Goal: Task Accomplishment & Management: Complete application form

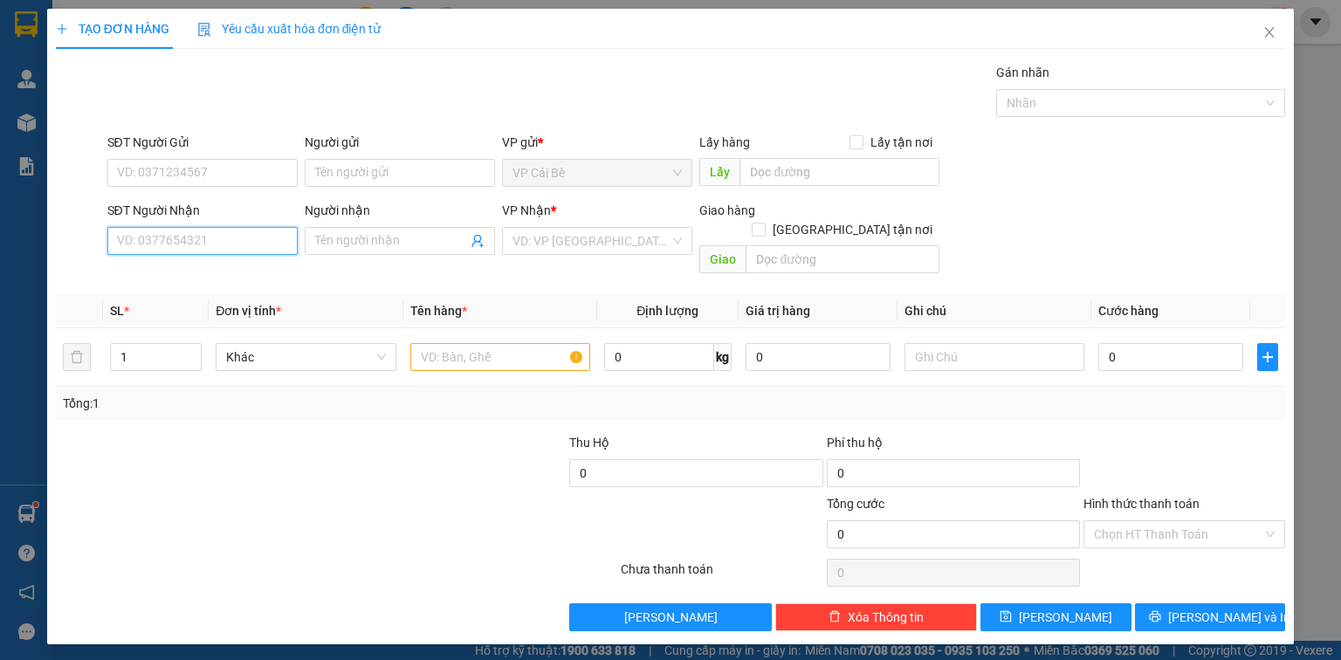
click at [187, 239] on input "SĐT Người Nhận" at bounding box center [202, 241] width 190 height 28
type input "0903697467"
click at [122, 279] on div "0903697467 - QUANG" at bounding box center [202, 274] width 169 height 19
type input "QUANG"
type input "20.000"
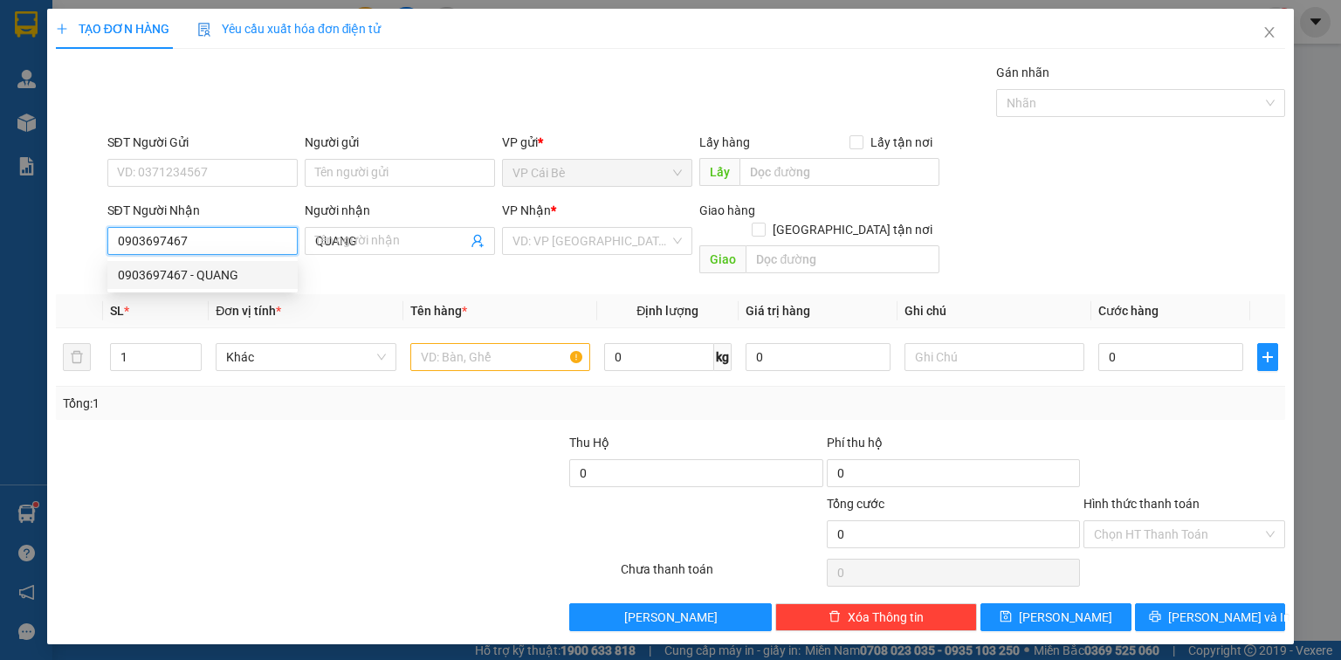
type input "20.000"
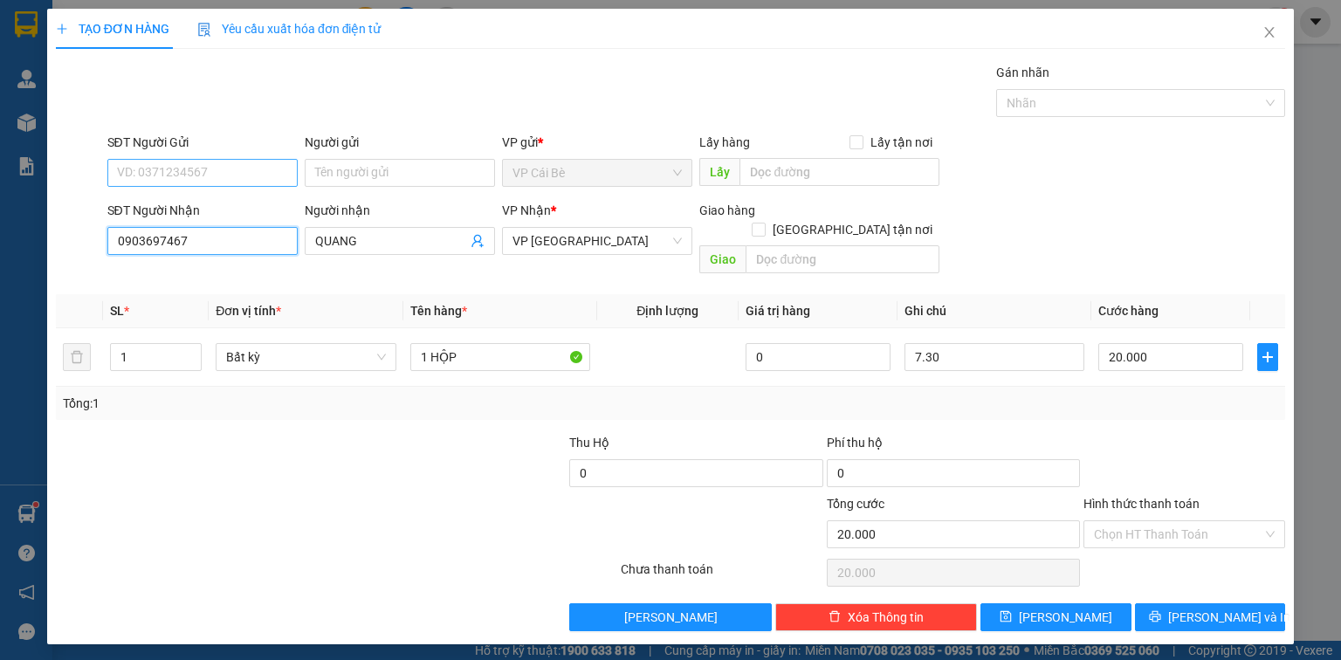
type input "0903697467"
click at [191, 159] on input "SĐT Người Gửi" at bounding box center [202, 173] width 190 height 28
click at [219, 211] on div "0906945469 - TUẤN" at bounding box center [202, 206] width 169 height 19
type input "0906945469"
type input "TUẤN"
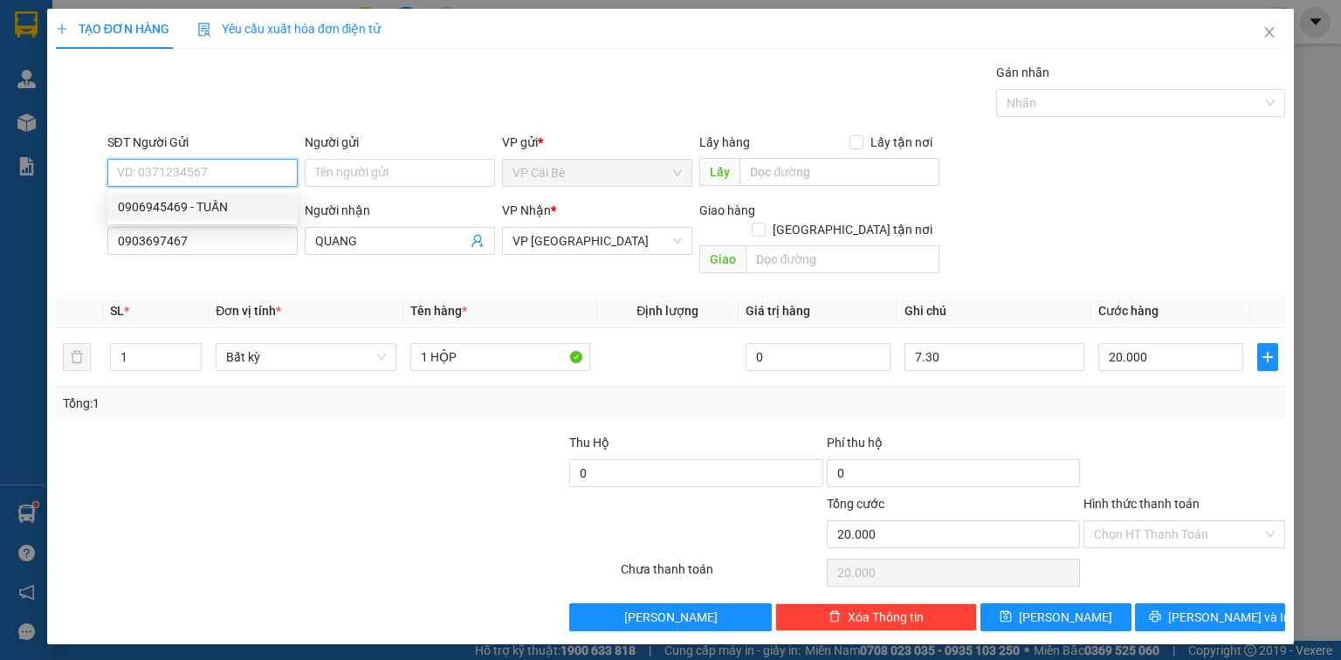
type input "QUÁN NHO LỘ QUẸO"
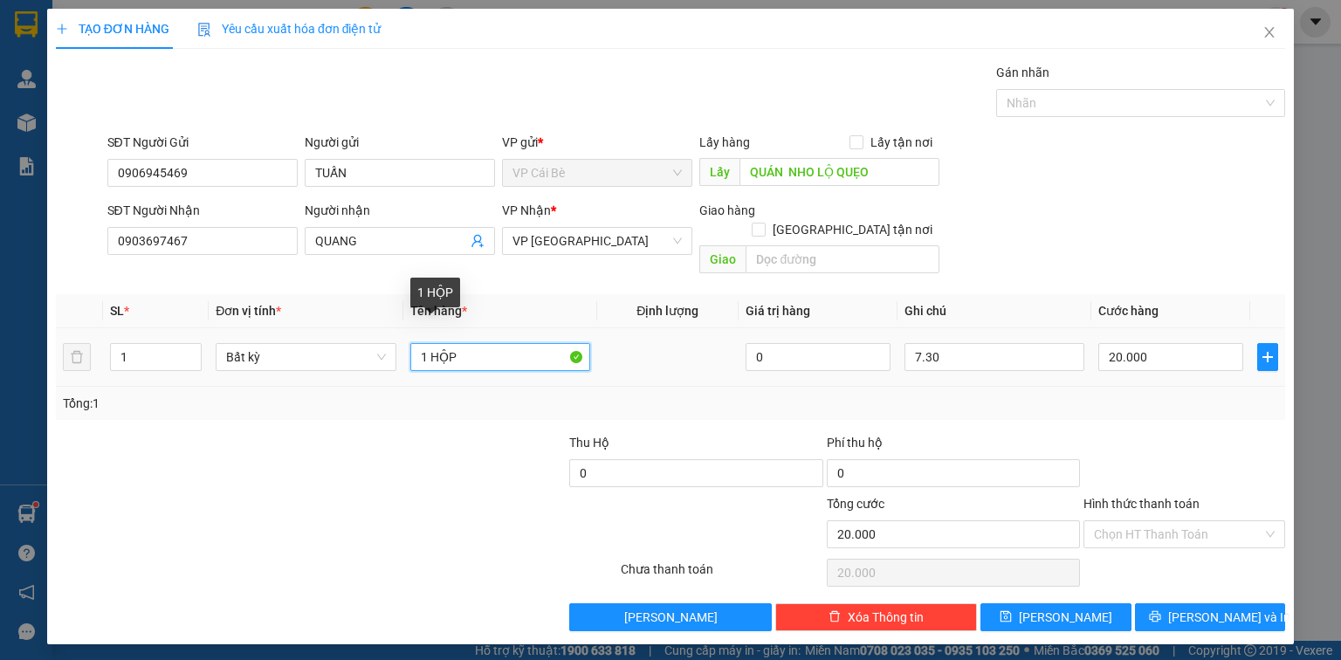
click at [471, 343] on input "1 HỘP" at bounding box center [500, 357] width 180 height 28
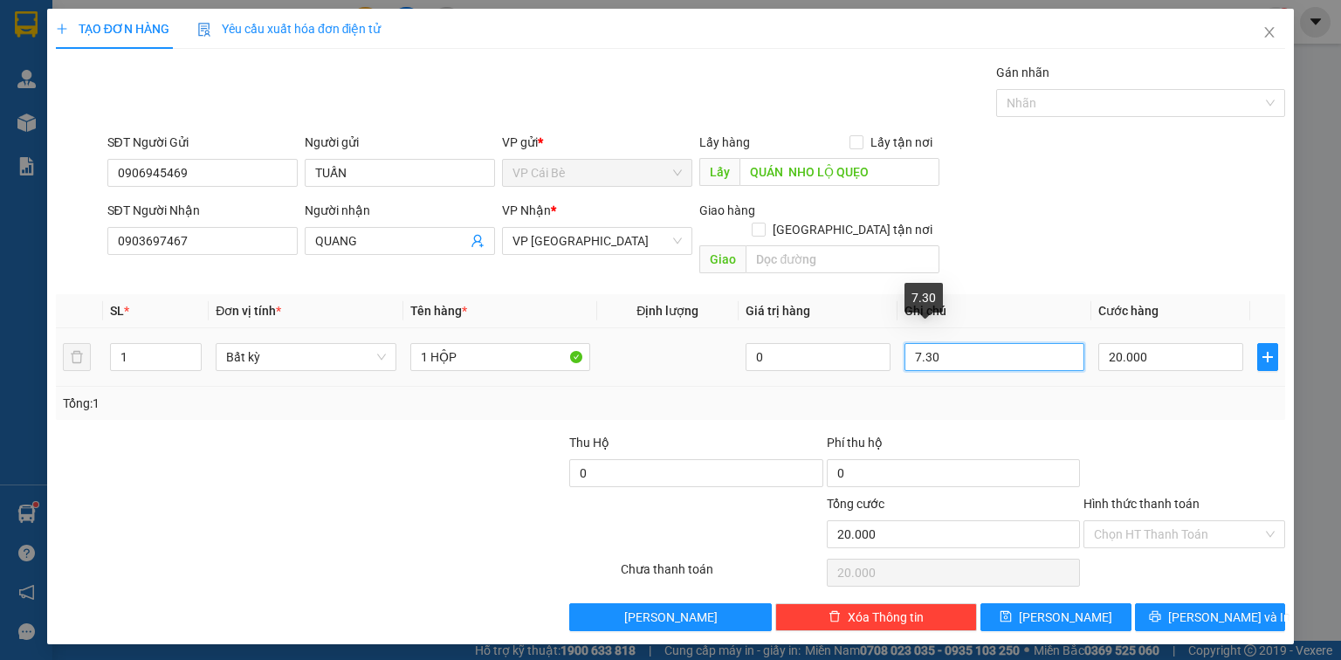
click at [922, 343] on input "7.30" at bounding box center [995, 357] width 180 height 28
type input "13.30"
click at [1160, 230] on div "SĐT Người Nhận 0903697467 Người nhận QUANG VP Nhận * VP [GEOGRAPHIC_DATA] Giao …" at bounding box center [697, 241] width 1186 height 80
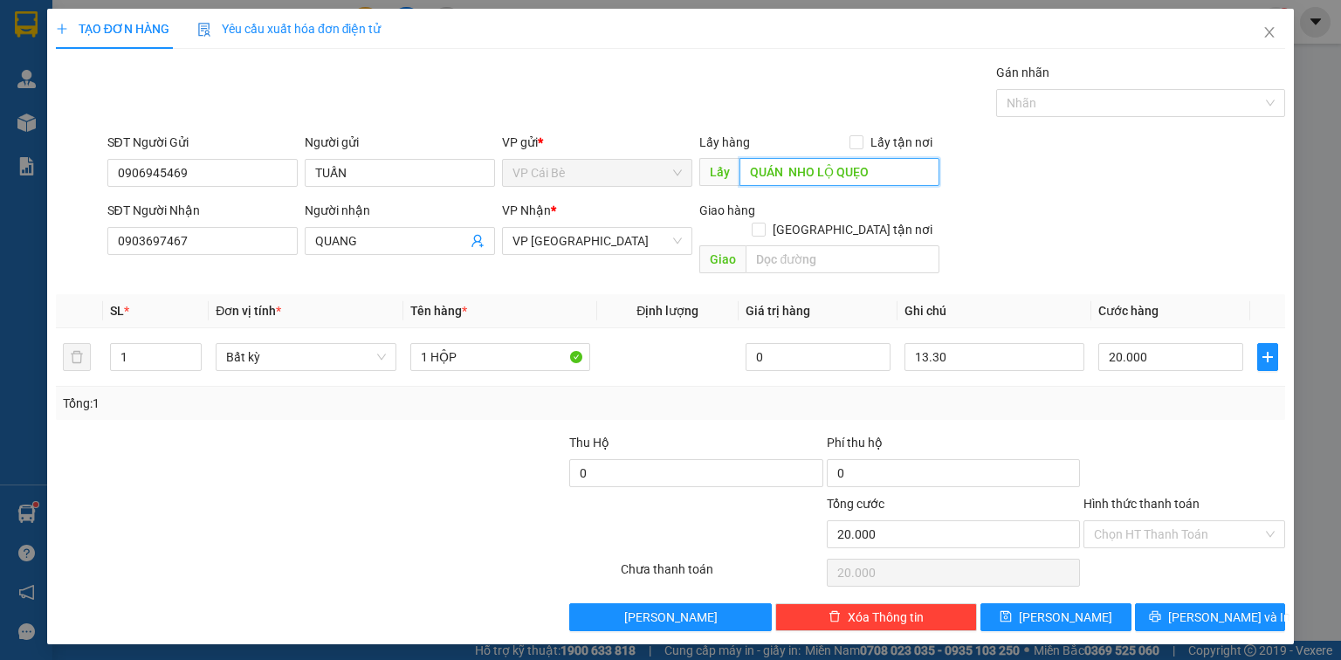
click at [789, 169] on input "QUÁN NHO LỘ QUẸO" at bounding box center [840, 172] width 200 height 28
click at [977, 183] on div "SĐT Người Gửi 0906945469 Người gửi TUẤN VP gửi * VP [PERSON_NAME] Lấy hàng Lấy …" at bounding box center [697, 163] width 1186 height 61
click at [790, 169] on input "QUÁN NHO LỘ QUẸO" at bounding box center [840, 172] width 200 height 28
click at [792, 168] on input "QUÁN NHO LỘ QUẸO" at bounding box center [840, 172] width 200 height 28
click at [797, 169] on input "QUÁN NHO LỘ QUẸO" at bounding box center [840, 172] width 200 height 28
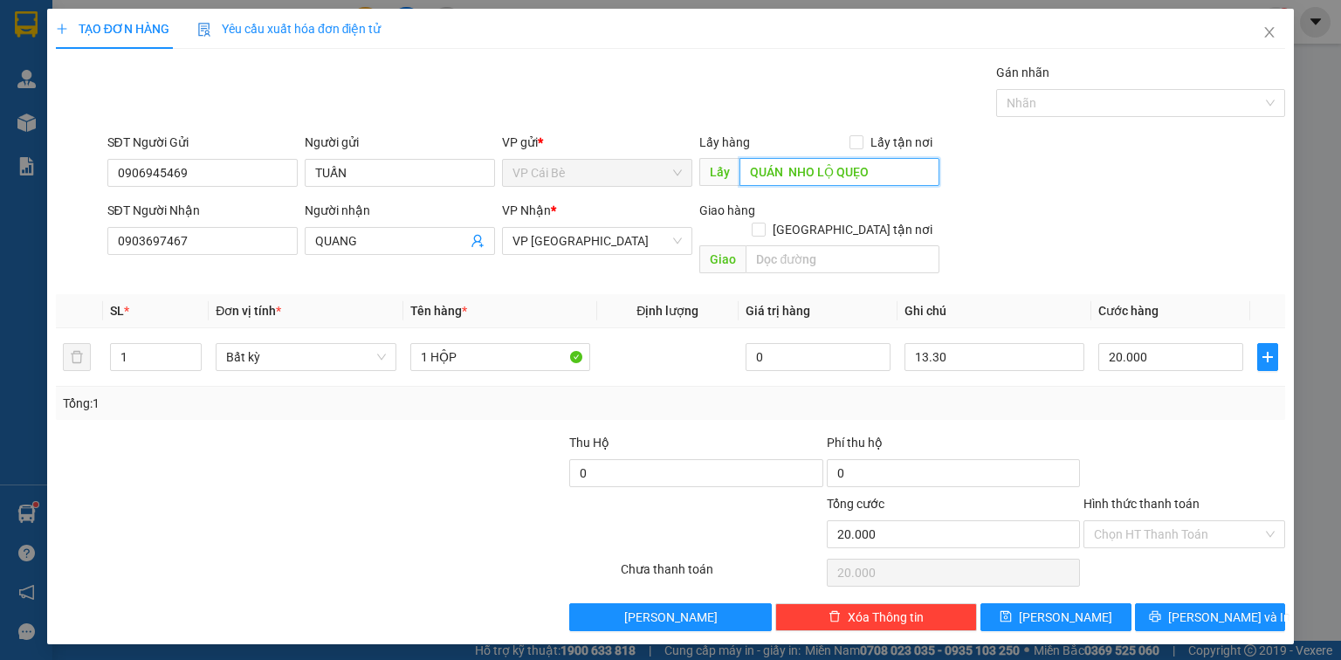
click at [847, 171] on input "QUÁN NHO LỘ QUẸO" at bounding box center [840, 172] width 200 height 28
click at [1035, 205] on div "SĐT Người Nhận 0903697467 Người nhận QUANG VP Nhận * VP [GEOGRAPHIC_DATA] Giao …" at bounding box center [697, 241] width 1186 height 80
click at [1002, 603] on button "[PERSON_NAME]" at bounding box center [1055, 617] width 151 height 28
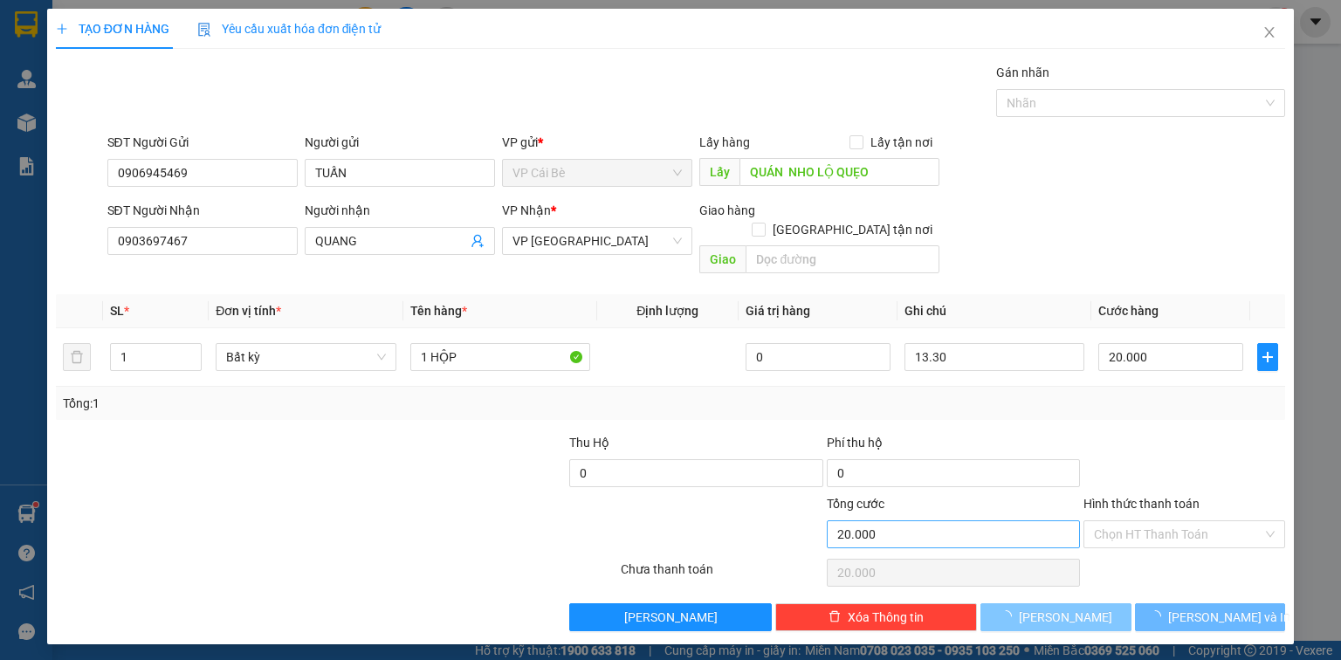
type input "0"
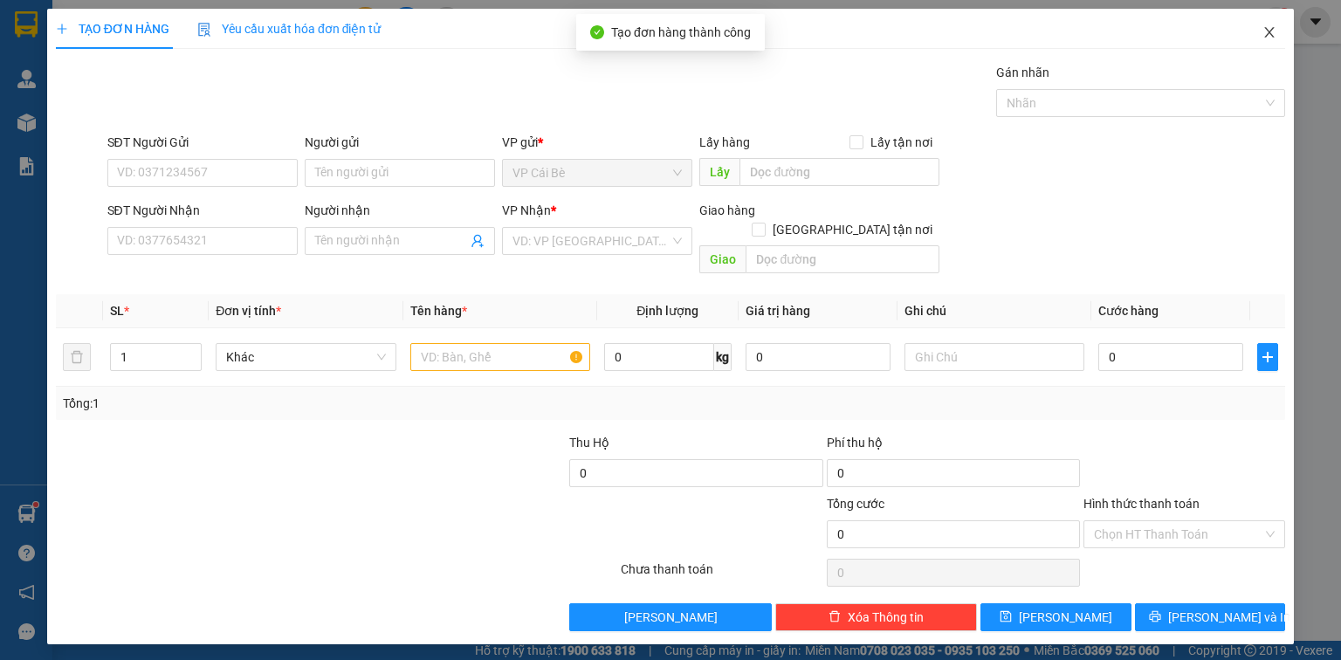
click at [1271, 24] on span "Close" at bounding box center [1269, 33] width 49 height 49
